Goal: Task Accomplishment & Management: Complete application form

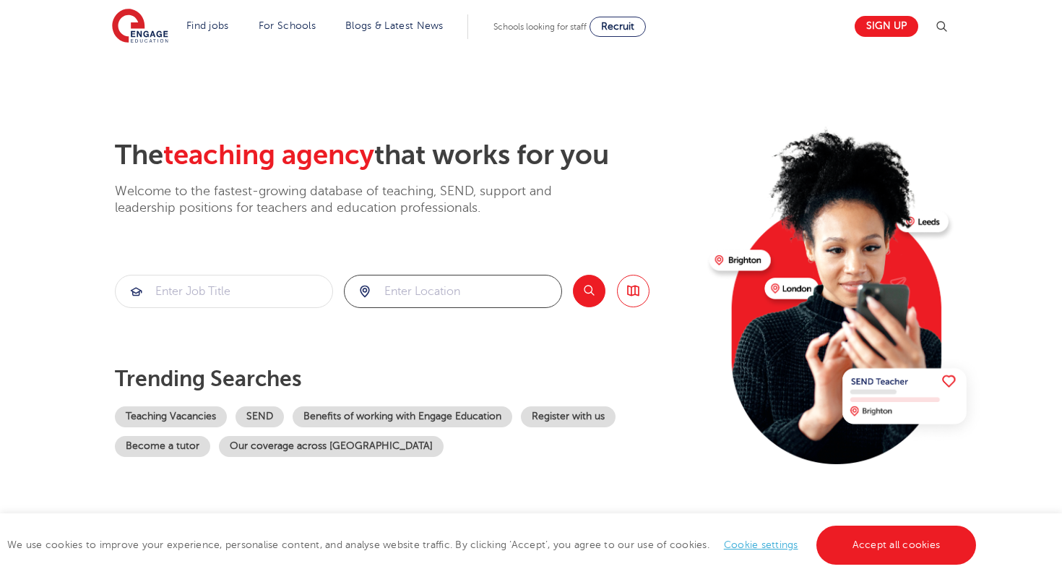
click at [426, 302] on input "search" at bounding box center [453, 291] width 217 height 32
click at [402, 329] on li "[GEOGRAPHIC_DATA]" at bounding box center [453, 333] width 207 height 29
type input "[GEOGRAPHIC_DATA]"
click at [580, 274] on div "The teaching agency that works for you Welcome to the fastest-growing database …" at bounding box center [406, 314] width 583 height 351
click at [583, 292] on button "Search" at bounding box center [589, 291] width 33 height 33
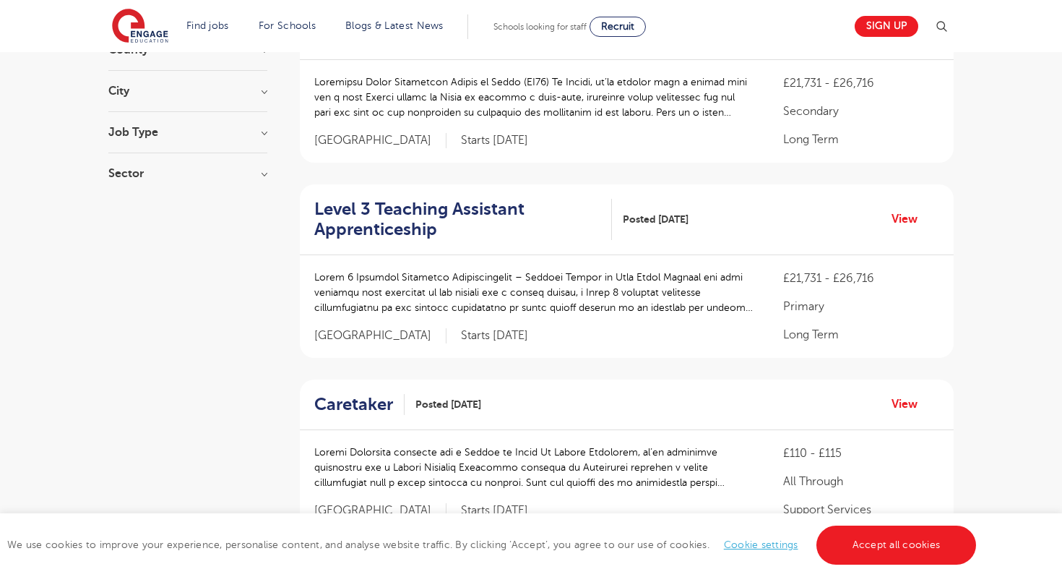
scroll to position [237, 0]
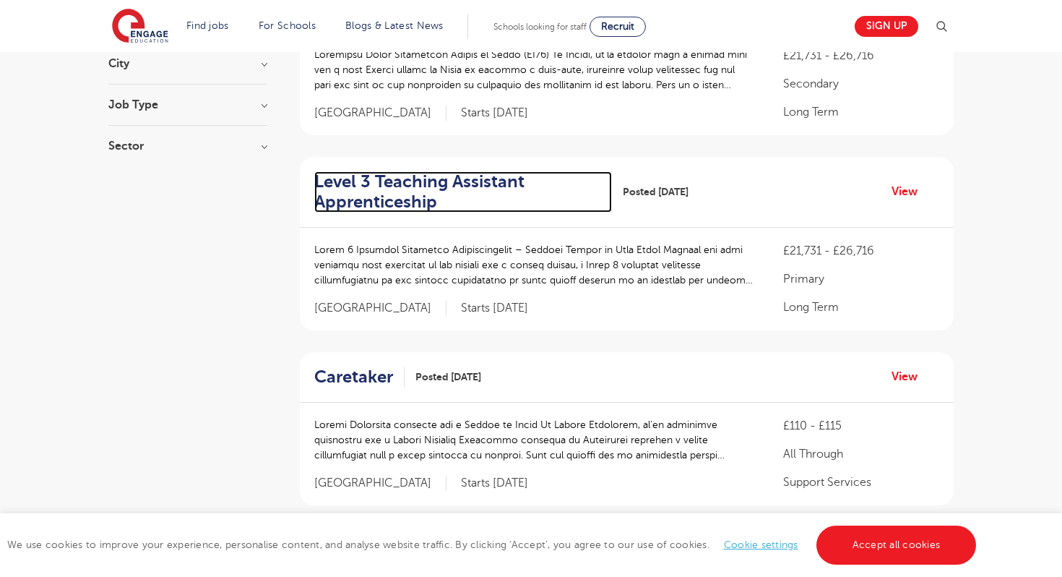
click at [458, 188] on h2 "Level 3 Teaching Assistant Apprenticeship" at bounding box center [457, 192] width 286 height 42
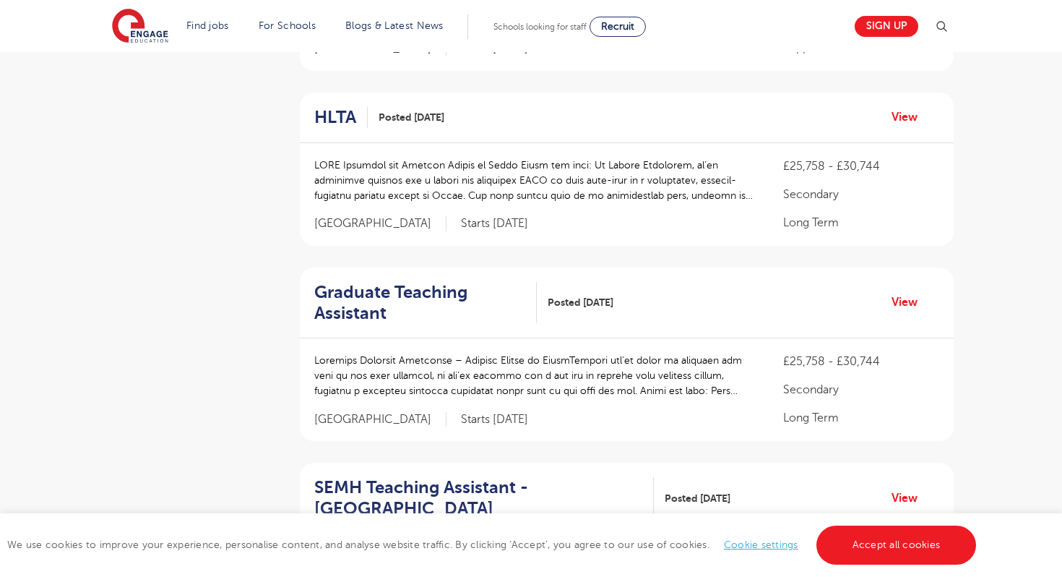
scroll to position [703, 0]
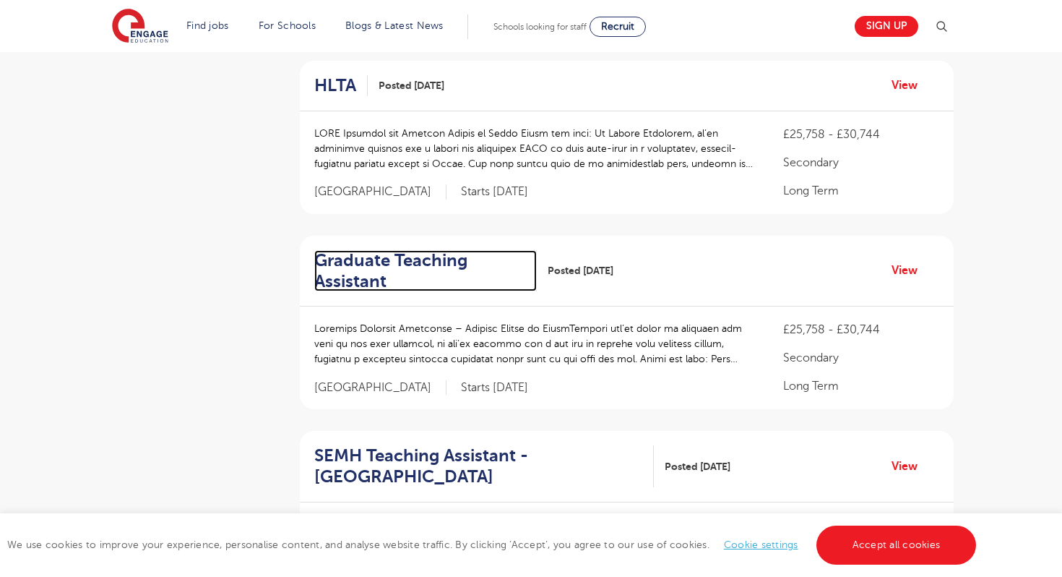
click at [357, 273] on h2 "Graduate Teaching Assistant" at bounding box center [419, 271] width 211 height 42
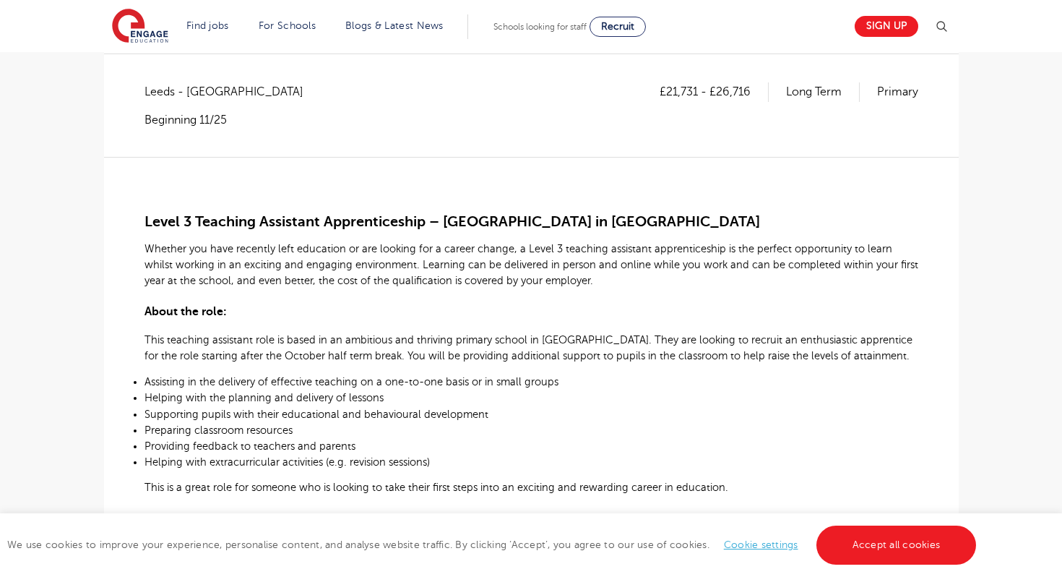
scroll to position [164, 0]
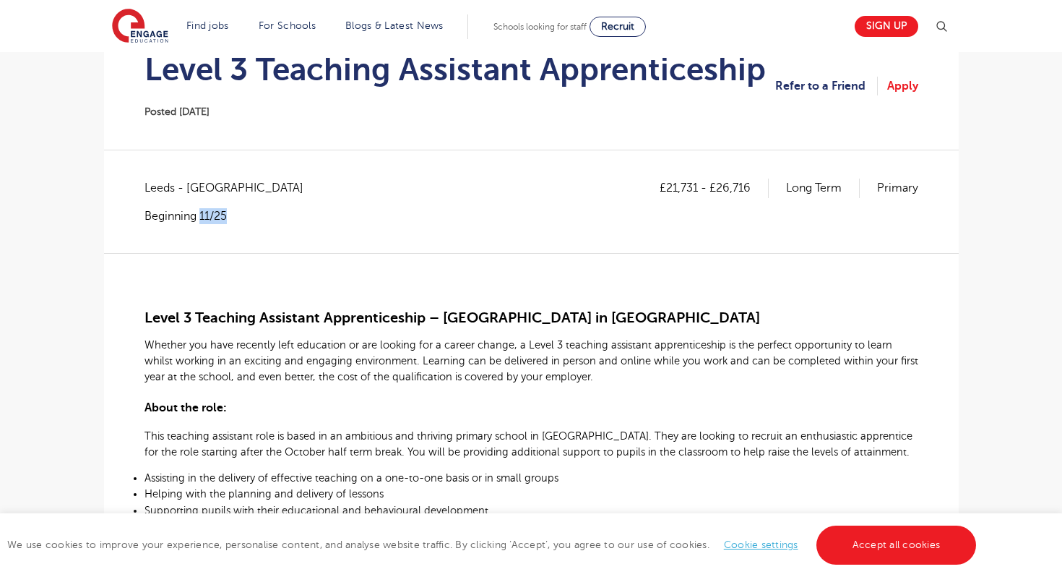
drag, startPoint x: 230, startPoint y: 212, endPoint x: 202, endPoint y: 213, distance: 27.5
click at [202, 213] on p "Beginning 11/25" at bounding box center [231, 216] width 173 height 16
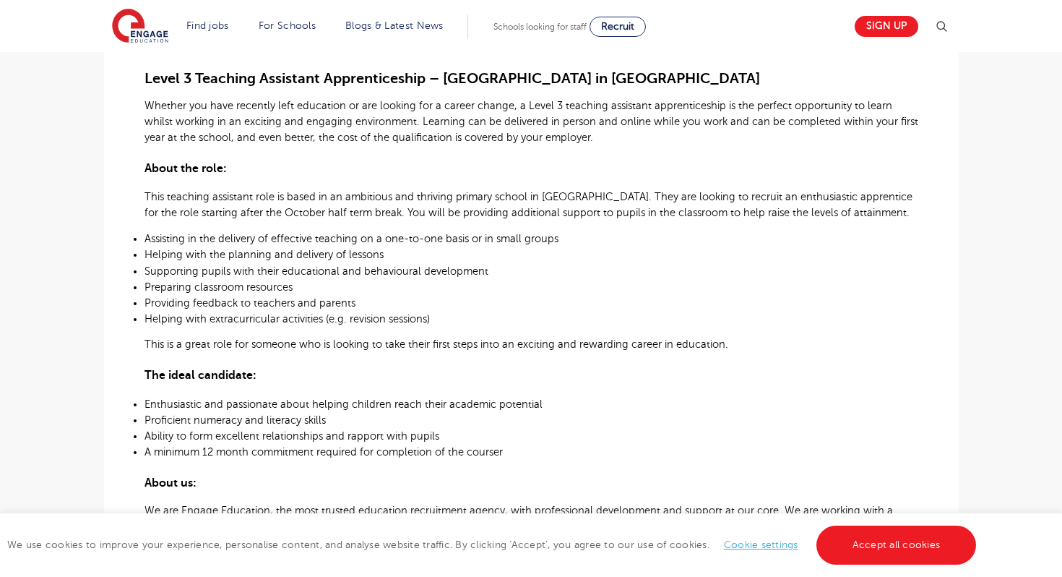
scroll to position [403, 0]
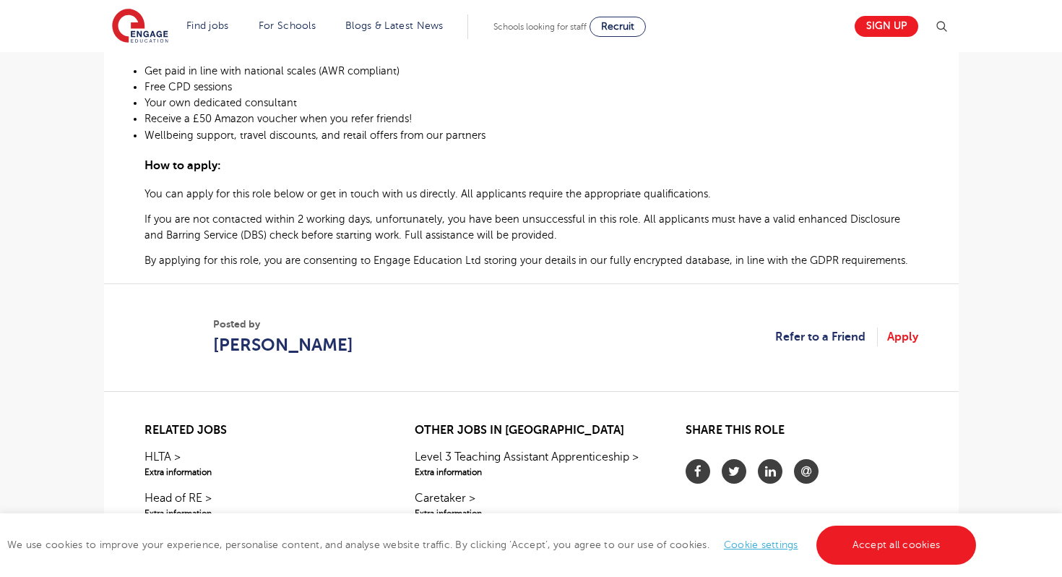
scroll to position [905, 0]
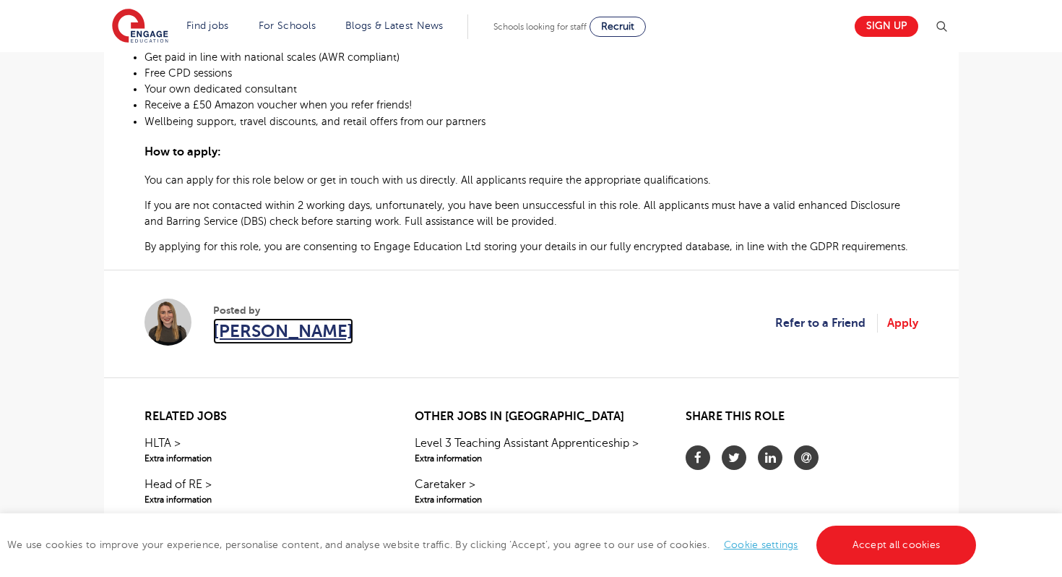
click at [304, 332] on span "Layla McCosker" at bounding box center [283, 331] width 140 height 26
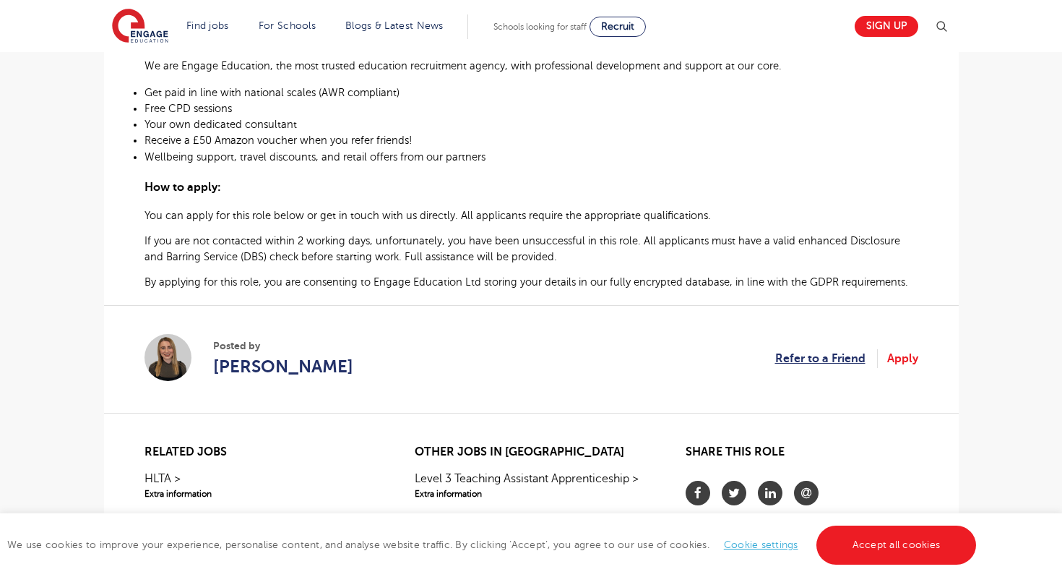
scroll to position [859, 0]
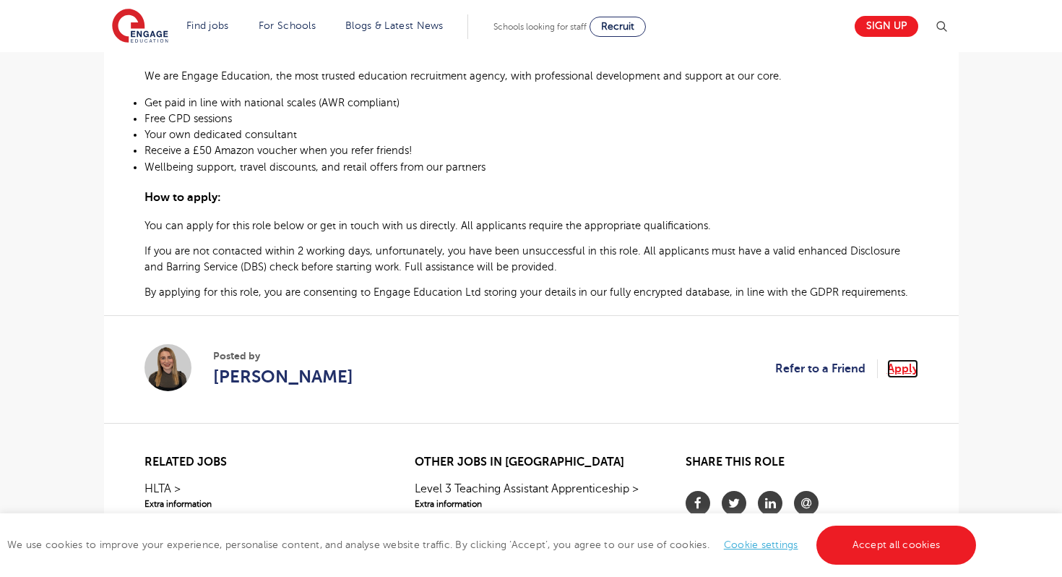
click at [906, 364] on link "Apply" at bounding box center [902, 368] width 31 height 19
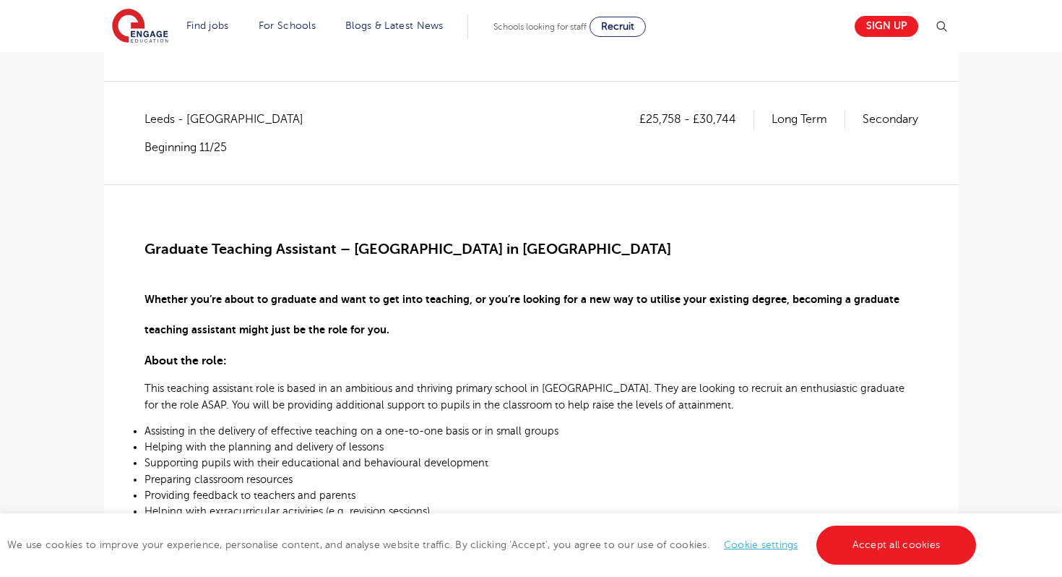
scroll to position [171, 0]
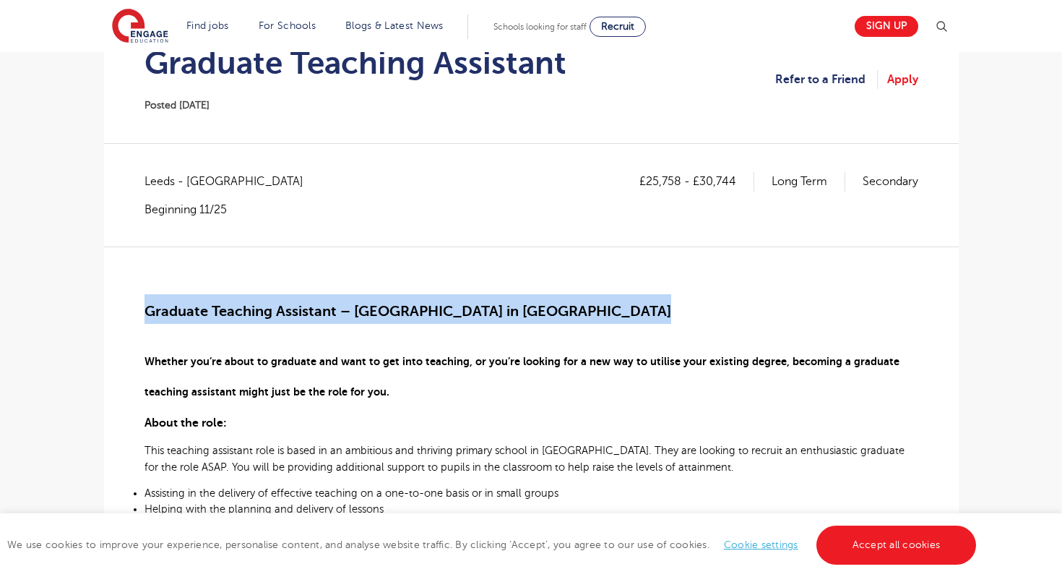
drag, startPoint x: 145, startPoint y: 311, endPoint x: 481, endPoint y: 327, distance: 336.4
click at [529, 316] on h2 "Graduate Teaching Assistant – Primary School in Leeds" at bounding box center [532, 309] width 774 height 30
drag, startPoint x: 529, startPoint y: 316, endPoint x: 137, endPoint y: 317, distance: 391.7
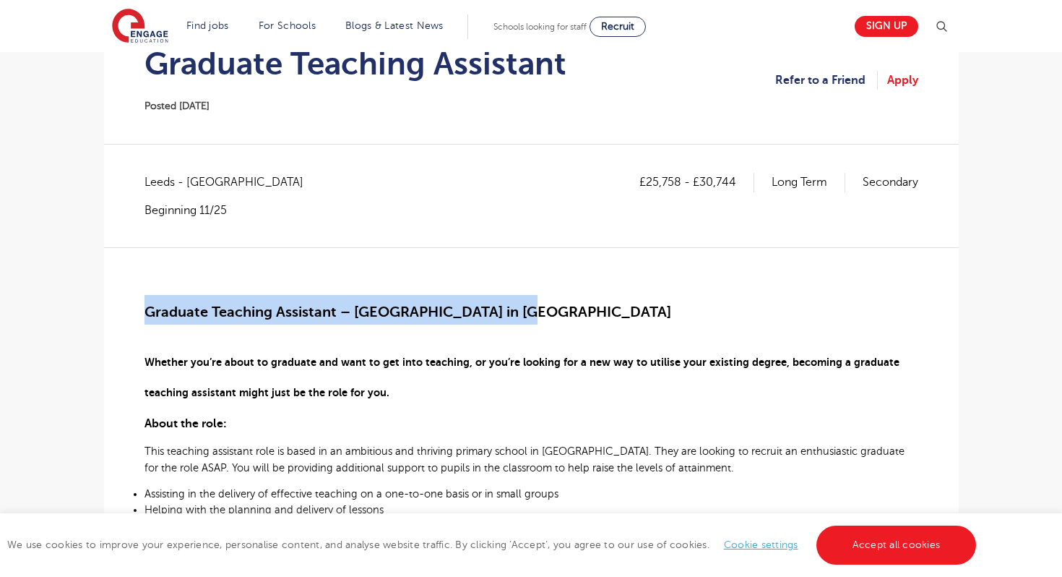
scroll to position [108, 0]
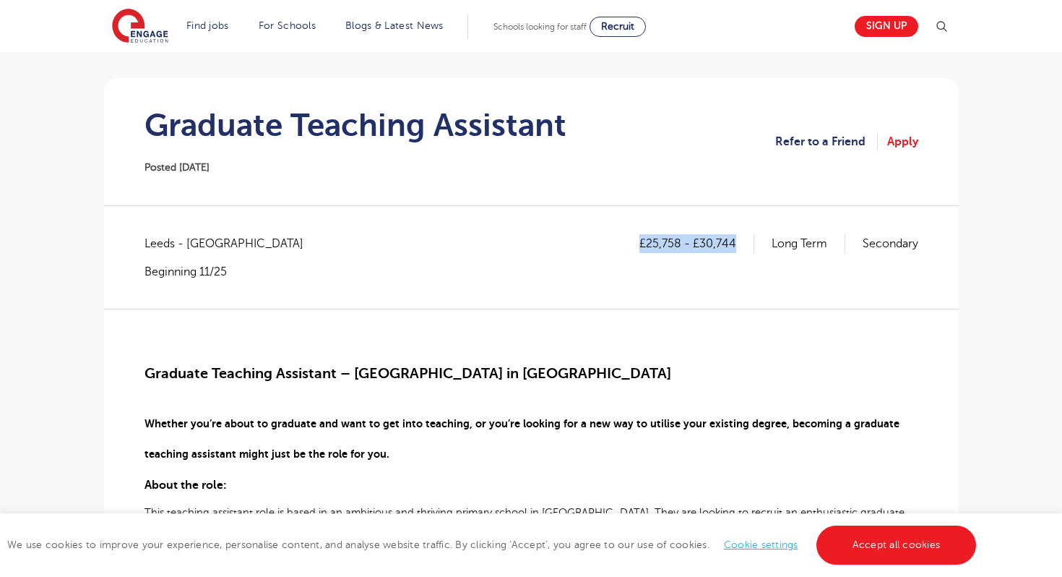
drag, startPoint x: 626, startPoint y: 238, endPoint x: 739, endPoint y: 240, distance: 112.7
click at [739, 240] on div "£25,758 - £30,744 Long Term Secondary Leeds - Leeds Beginning 11/25" at bounding box center [532, 256] width 774 height 45
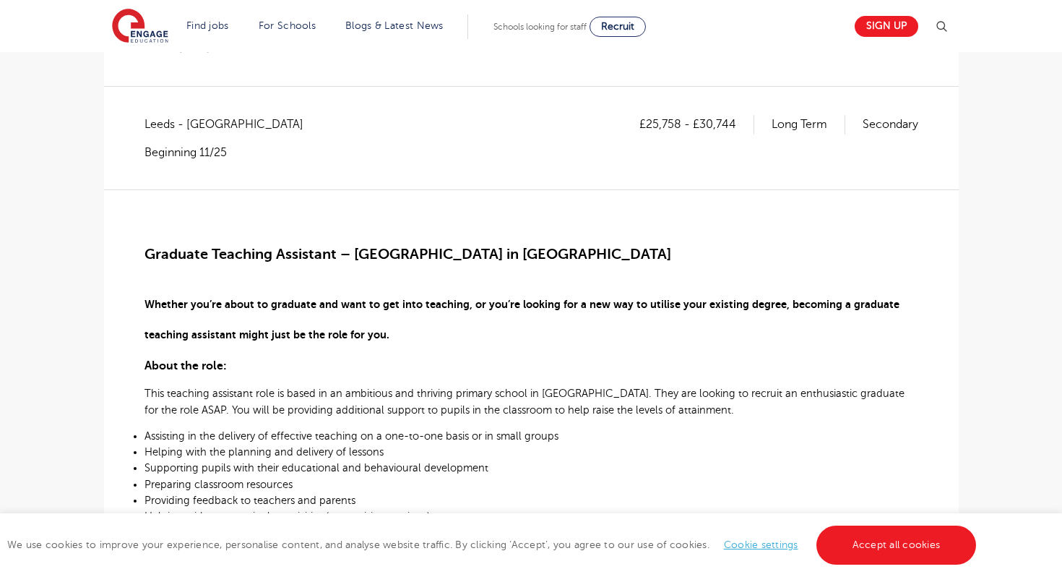
scroll to position [103, 0]
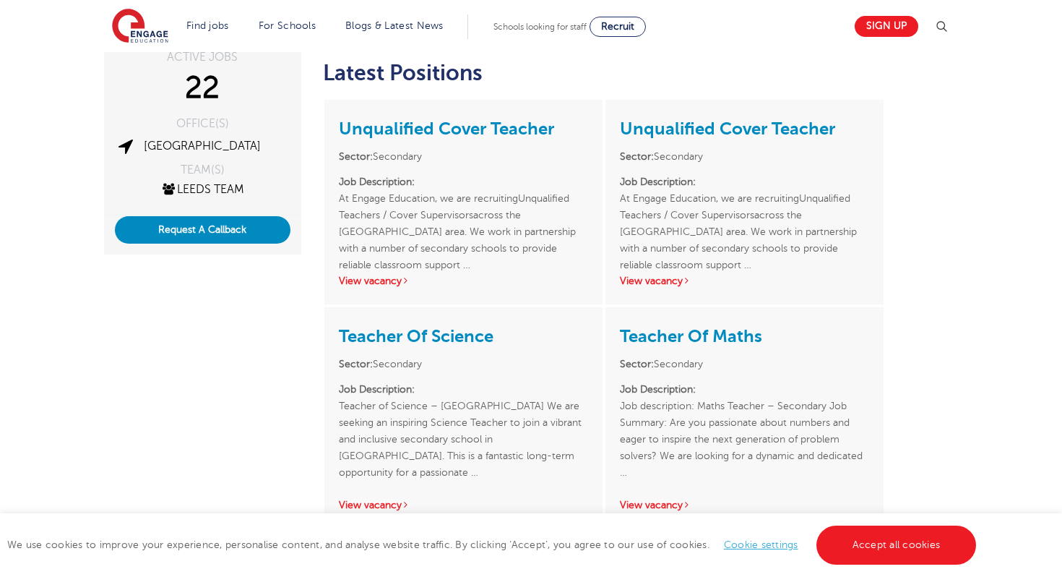
scroll to position [304, 0]
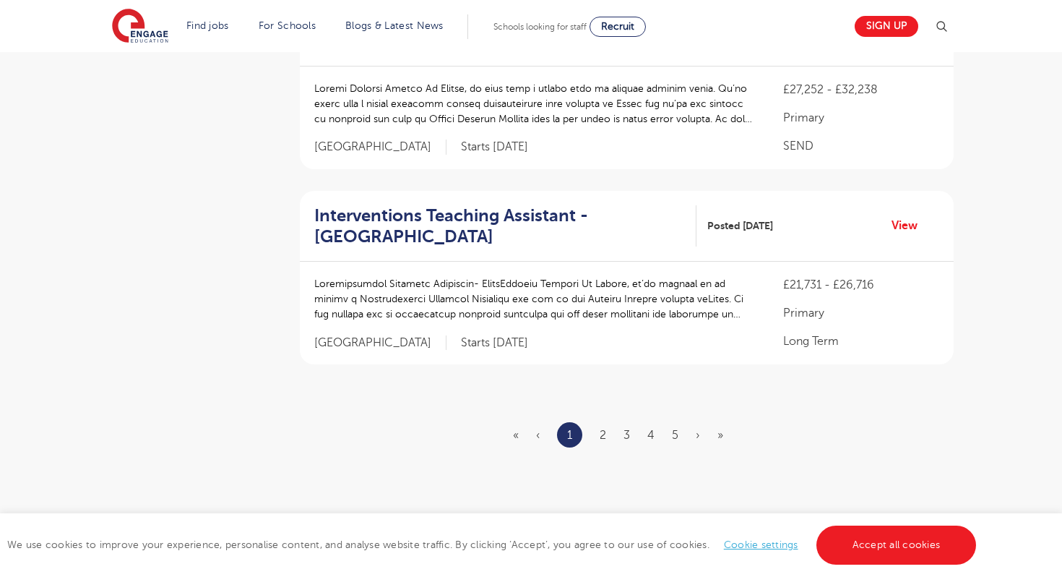
scroll to position [1728, 0]
click at [611, 436] on ul "« ‹ 1 2 3 4 5 › »" at bounding box center [627, 432] width 228 height 25
click at [604, 435] on link "2" at bounding box center [603, 432] width 7 height 13
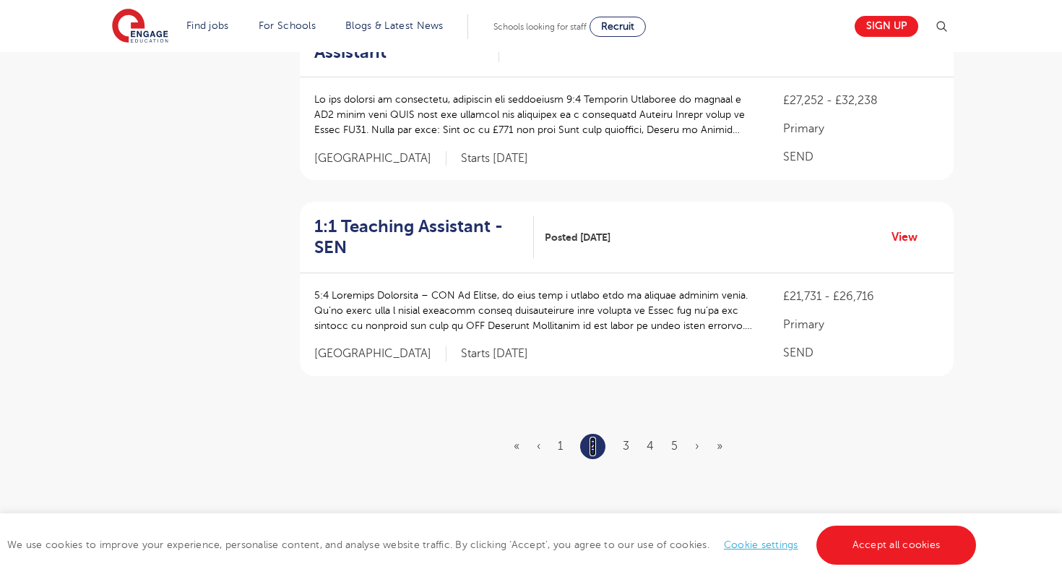
scroll to position [1796, 0]
